Goal: Task Accomplishment & Management: Complete application form

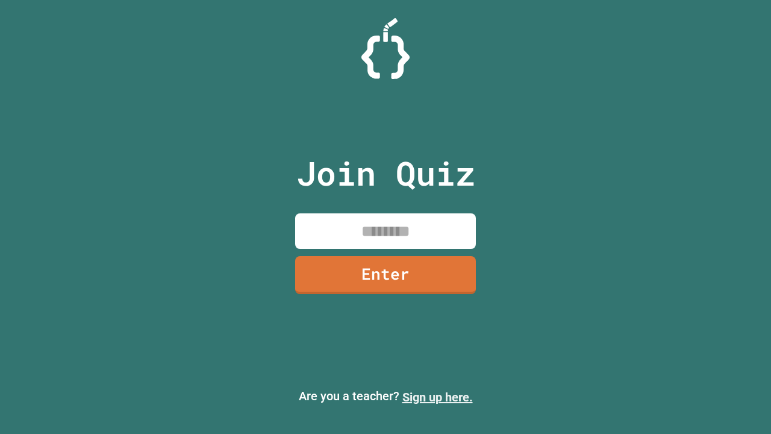
click at [437, 397] on link "Sign up here." at bounding box center [437, 397] width 70 height 14
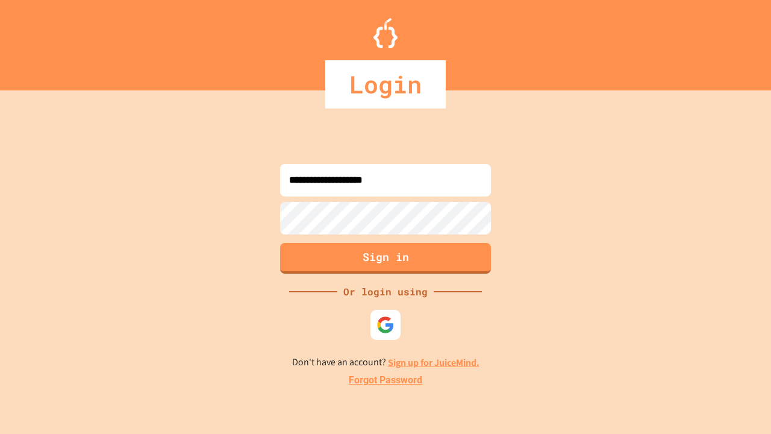
type input "**********"
